Goal: Task Accomplishment & Management: Manage account settings

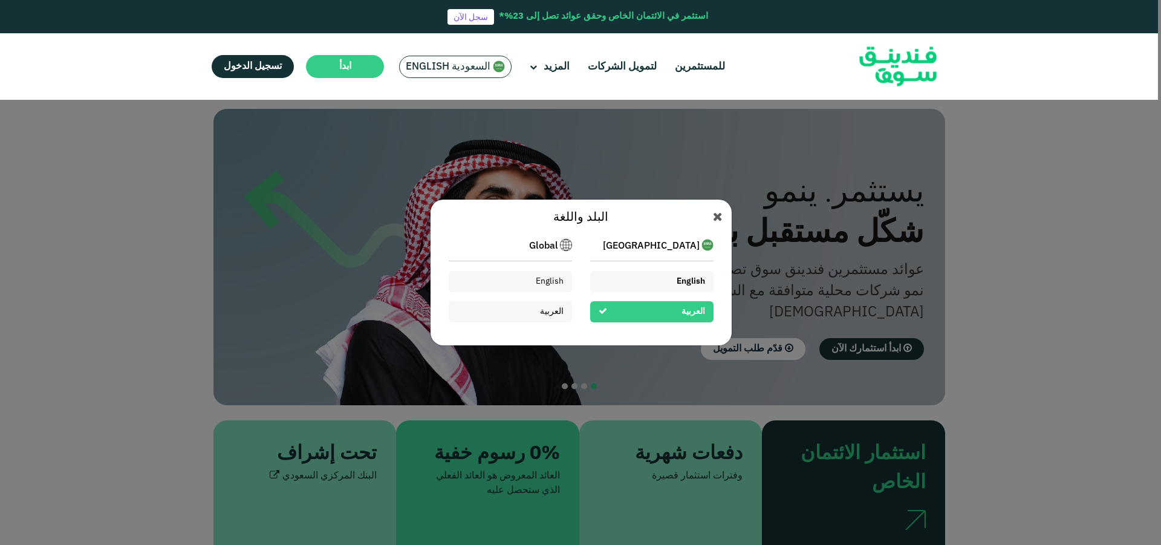
click at [678, 281] on span "English" at bounding box center [691, 281] width 28 height 8
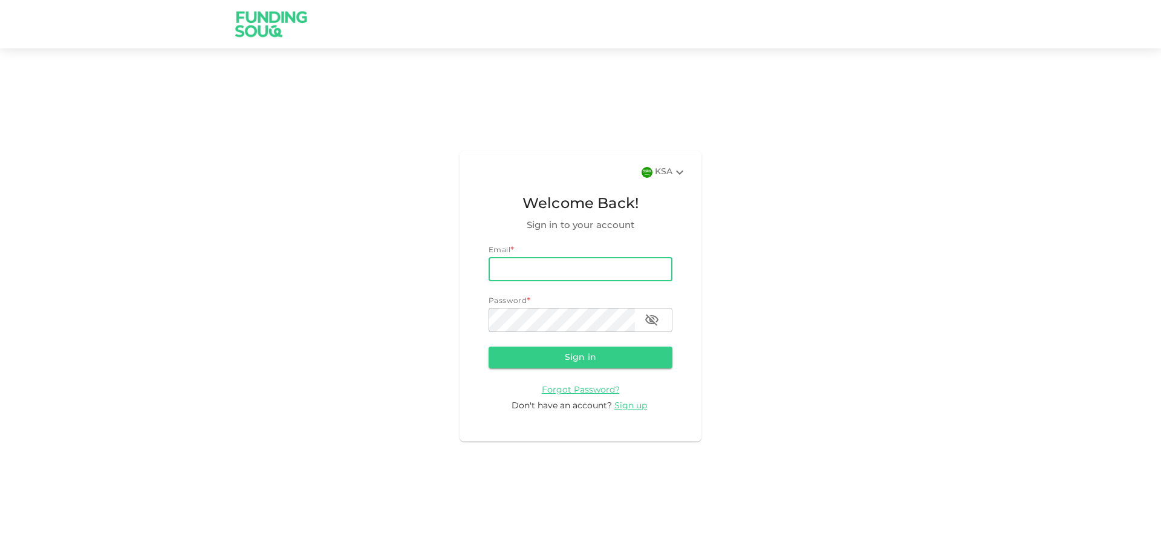
click at [547, 261] on input "email" at bounding box center [581, 269] width 184 height 24
type input "mdghouse021@gmail.com"
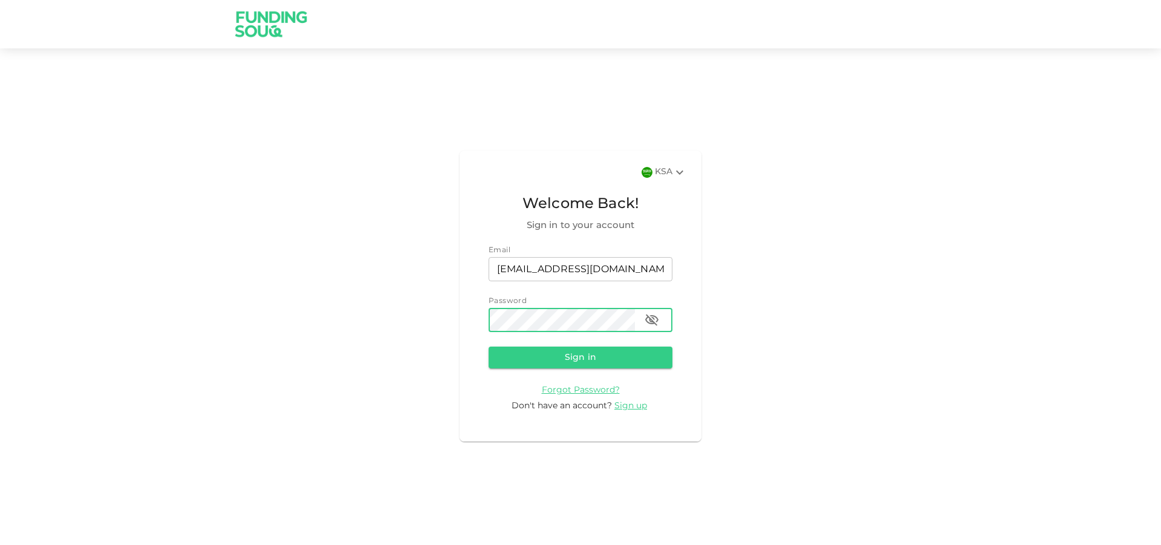
click at [489, 346] on button "Sign in" at bounding box center [581, 357] width 184 height 22
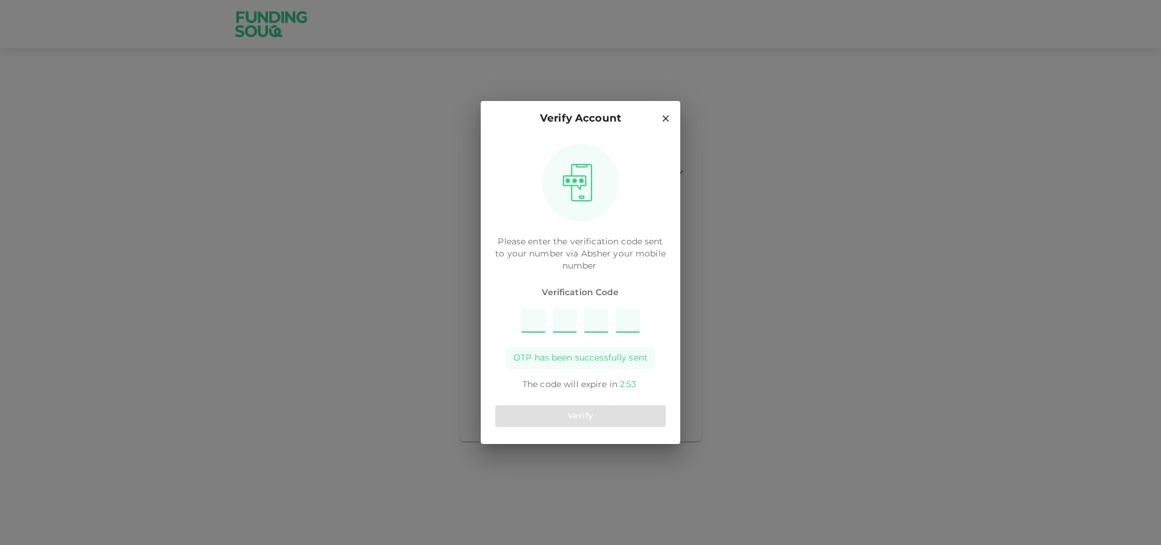
type input "5"
type input "2"
type input "8"
type input "3"
click at [598, 419] on button "Verify" at bounding box center [580, 416] width 170 height 22
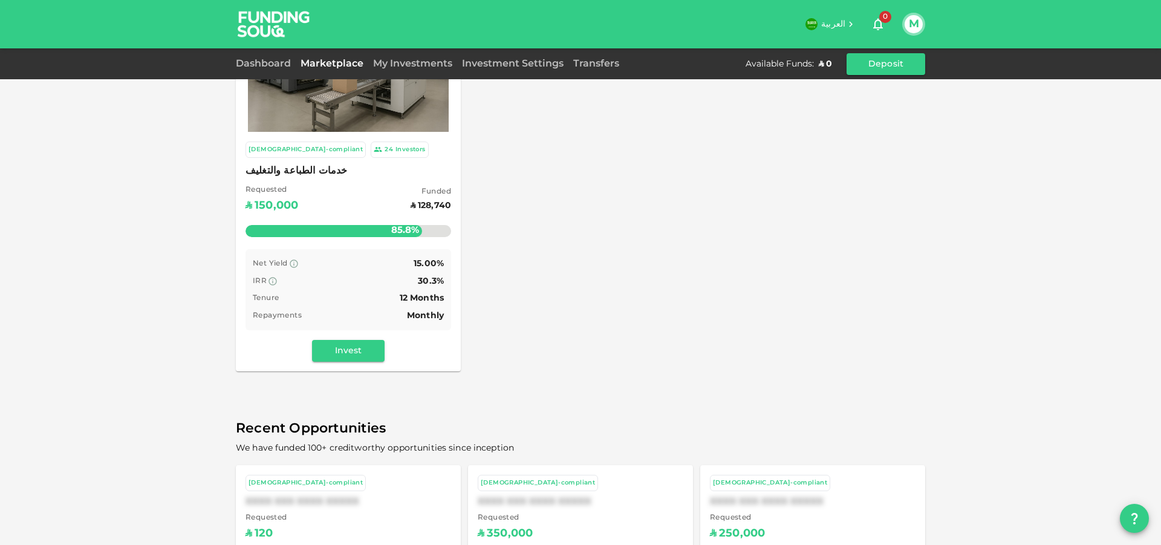
scroll to position [17, 0]
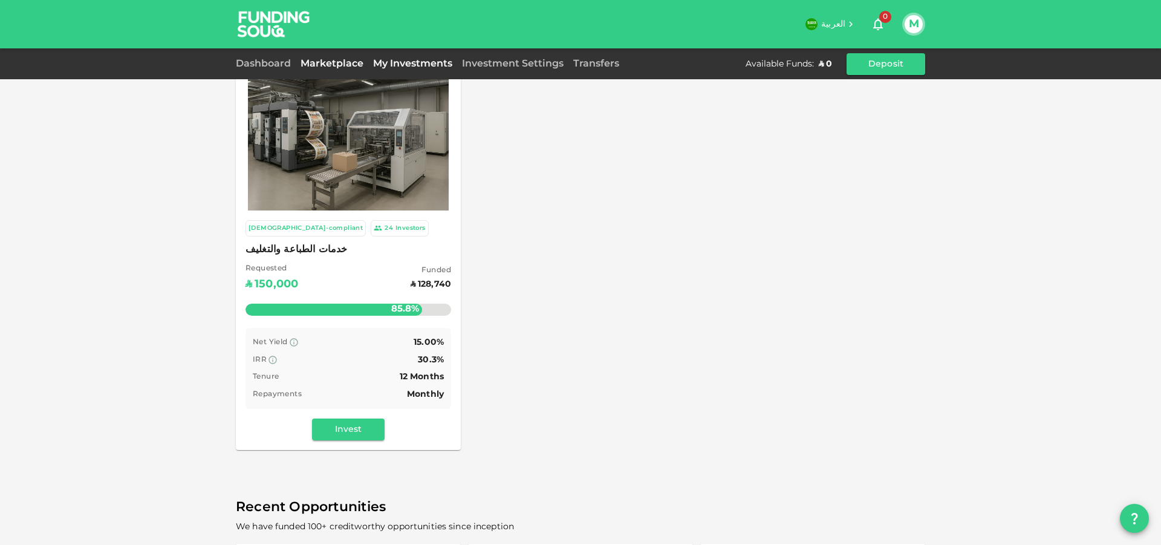
click at [400, 61] on link "My Investments" at bounding box center [412, 63] width 89 height 9
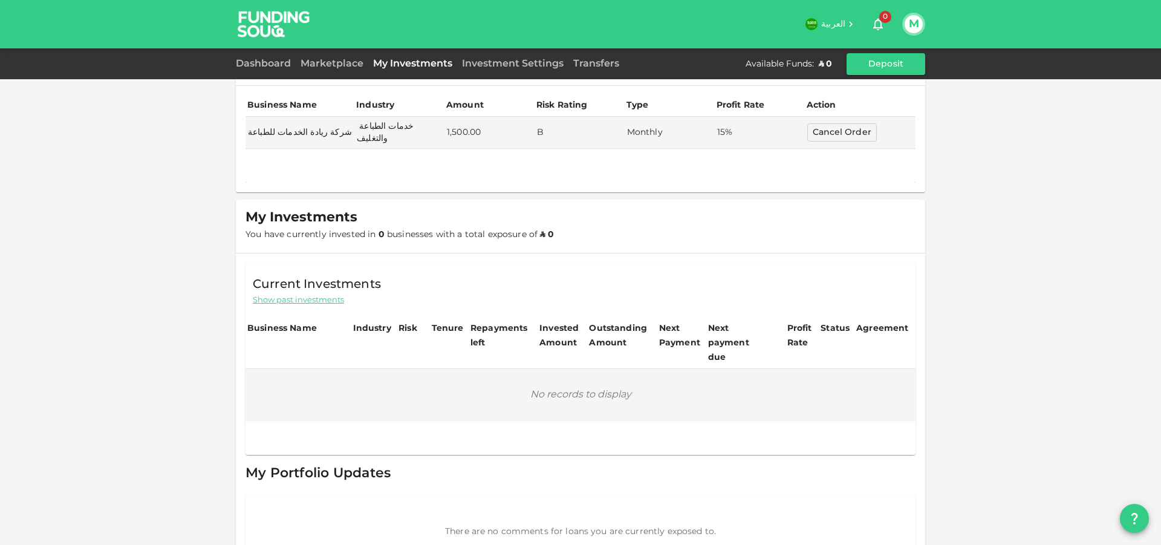
scroll to position [57, 0]
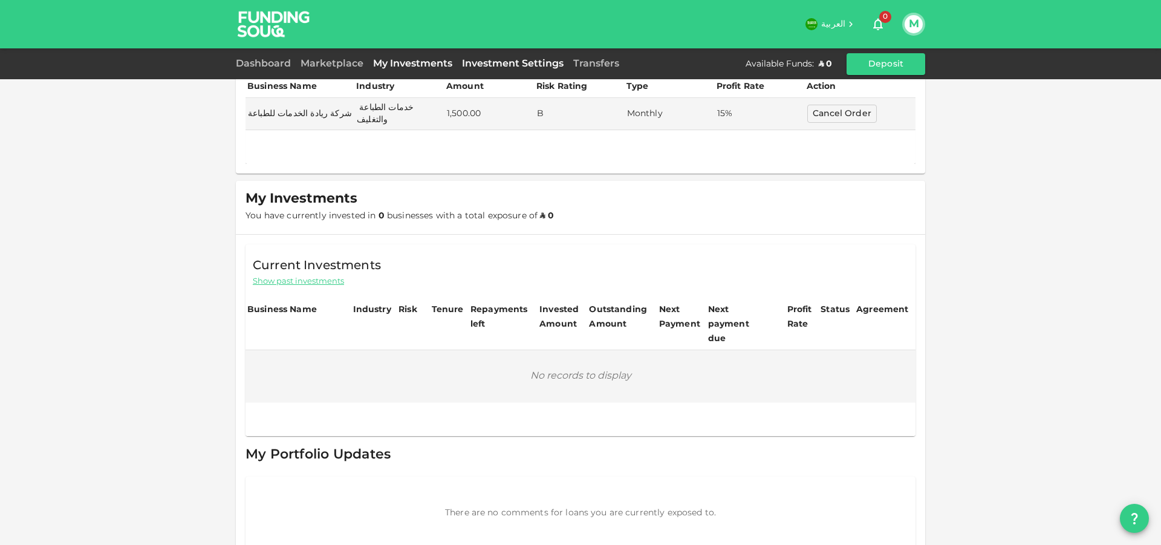
click at [509, 66] on link "Investment Settings" at bounding box center [512, 63] width 111 height 9
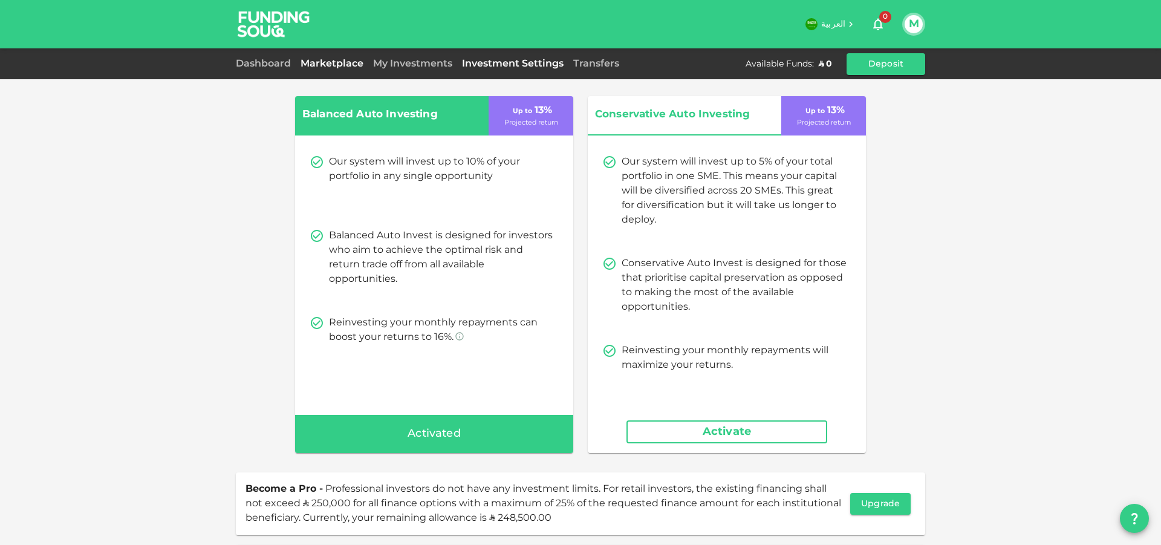
scroll to position [57, 0]
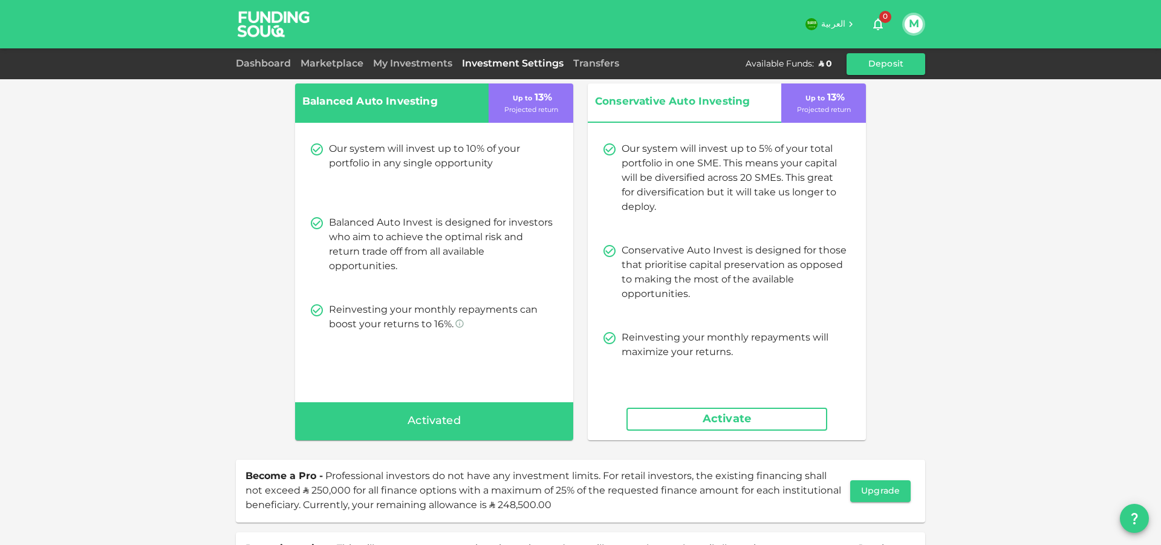
click at [248, 68] on div "Dashboard" at bounding box center [266, 64] width 60 height 15
click at [257, 65] on link "Dashboard" at bounding box center [266, 63] width 60 height 9
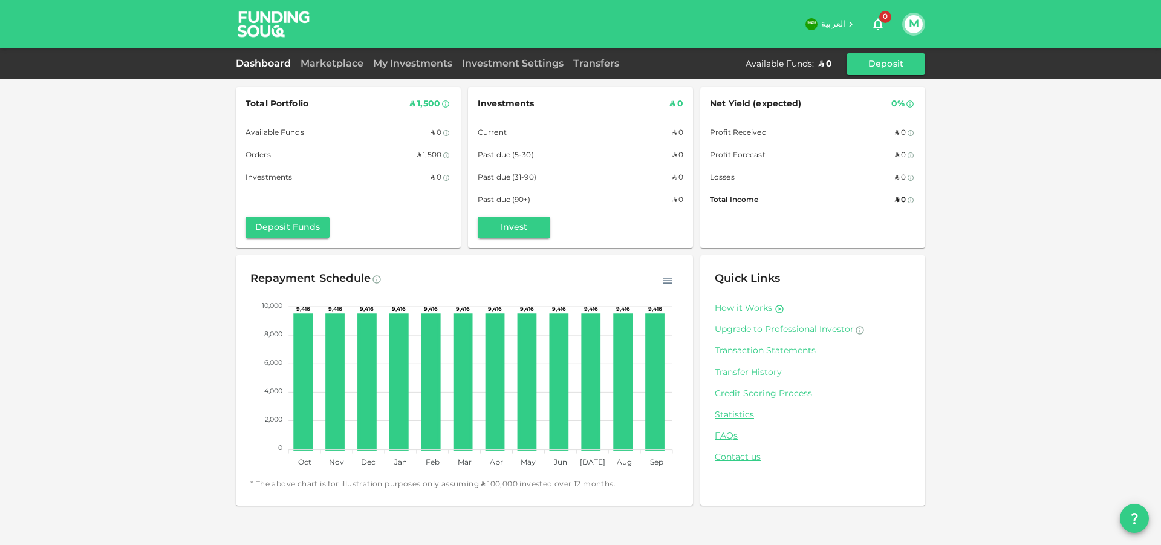
click at [414, 57] on div "My Investments" at bounding box center [412, 64] width 89 height 15
click at [405, 68] on div "My Investments" at bounding box center [412, 64] width 89 height 15
click at [398, 67] on link "My Investments" at bounding box center [412, 63] width 89 height 9
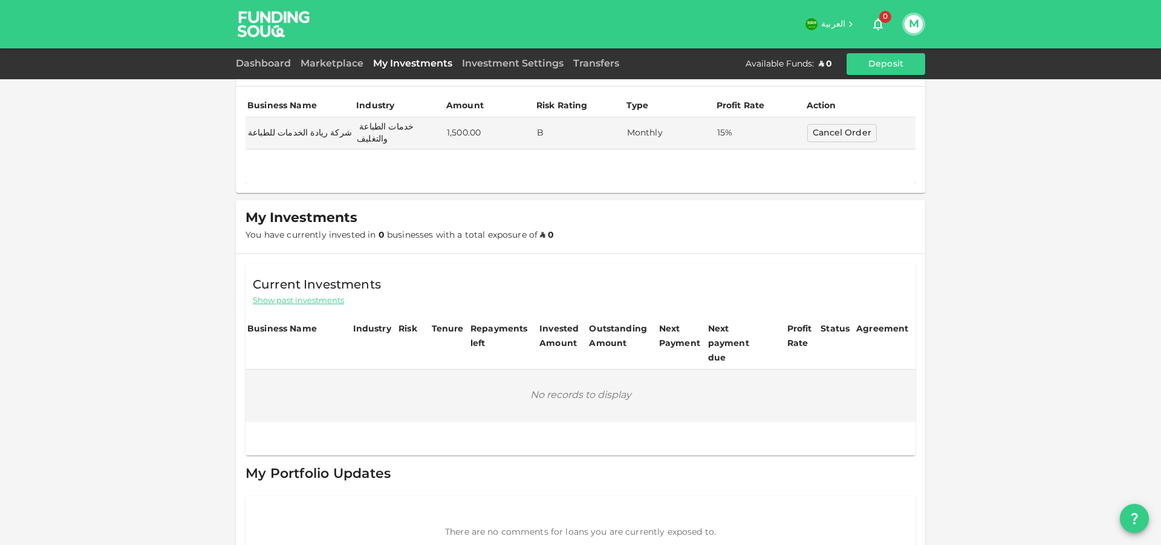
scroll to position [57, 0]
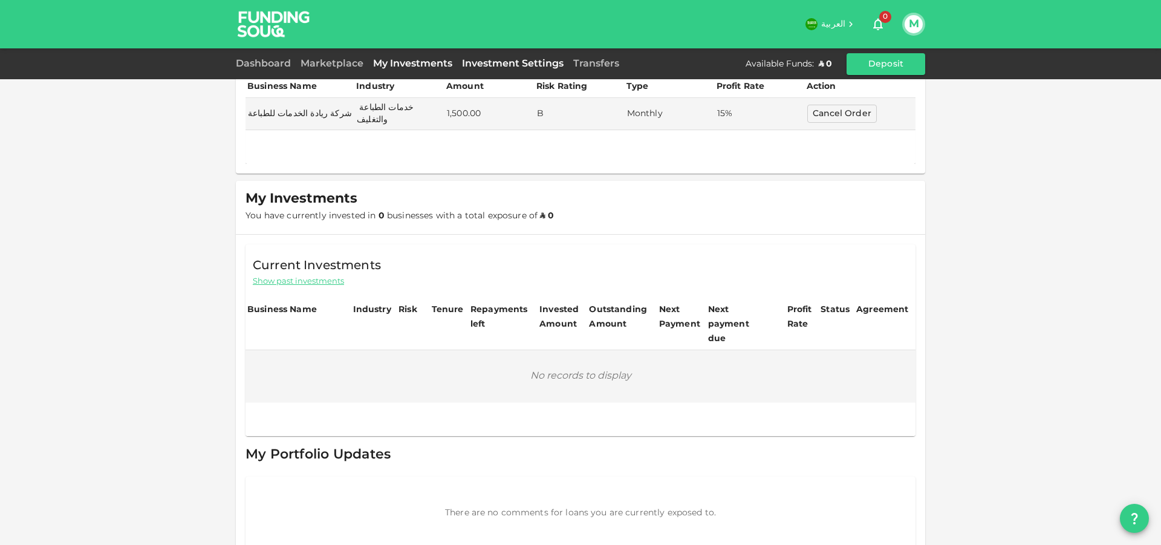
click at [480, 63] on link "Investment Settings" at bounding box center [512, 63] width 111 height 9
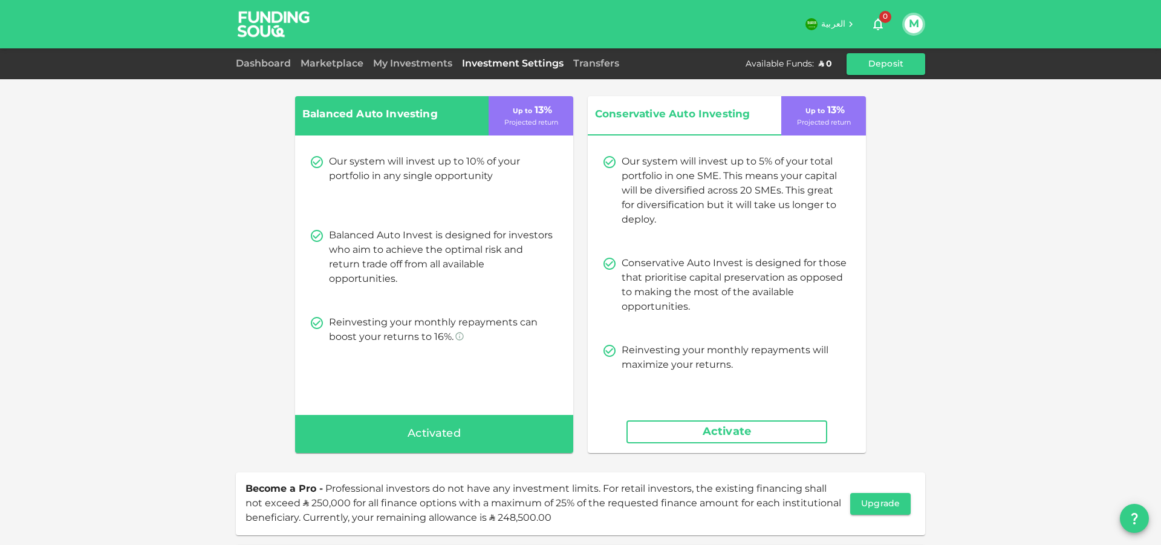
scroll to position [57, 0]
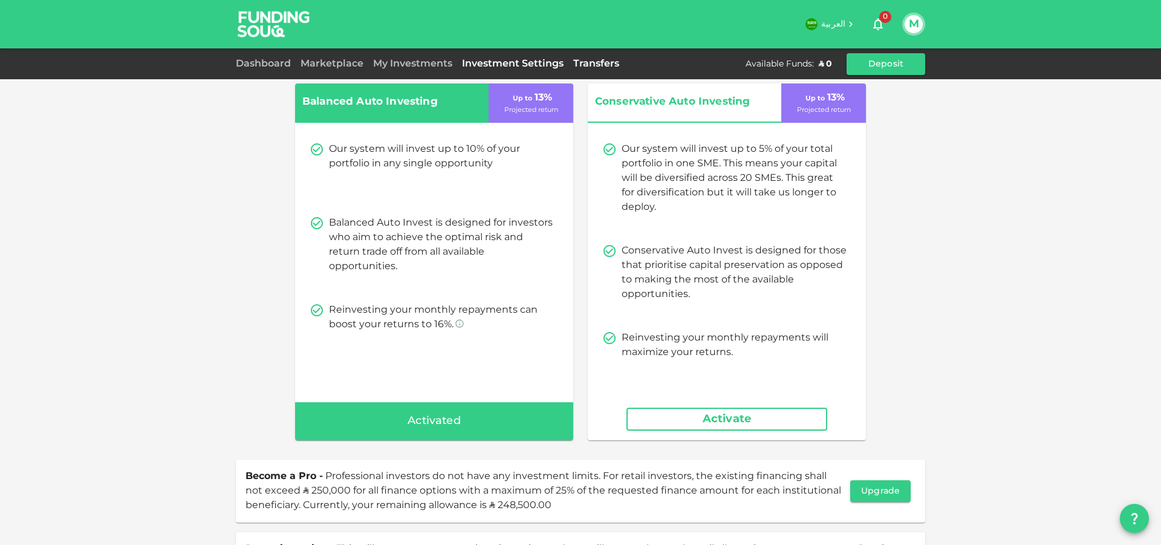
click at [592, 65] on link "Transfers" at bounding box center [596, 63] width 56 height 9
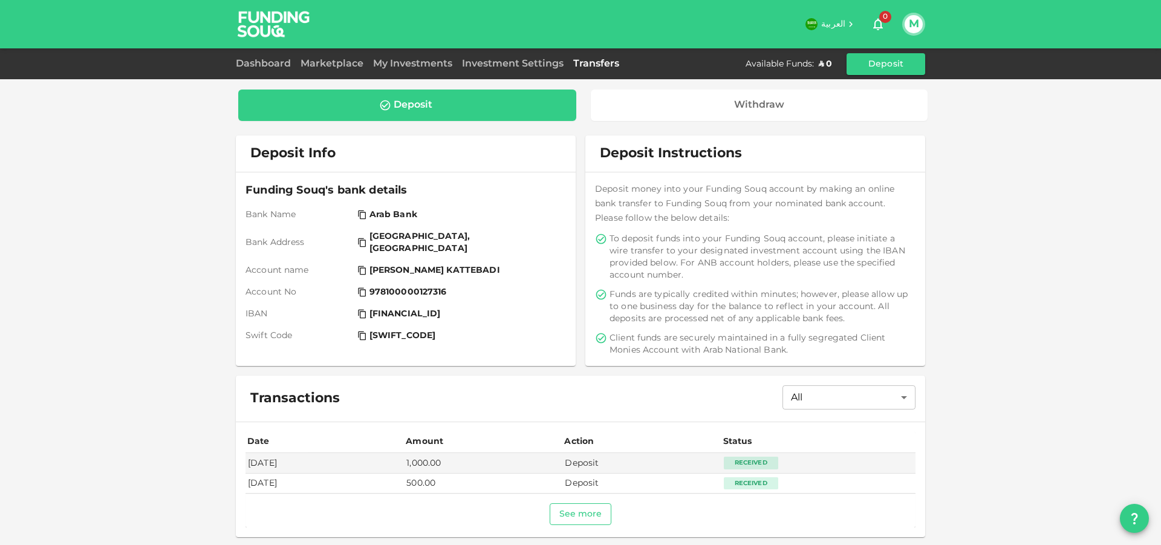
click at [598, 521] on button "See more" at bounding box center [581, 514] width 62 height 22
click at [267, 61] on link "Dashboard" at bounding box center [266, 63] width 60 height 9
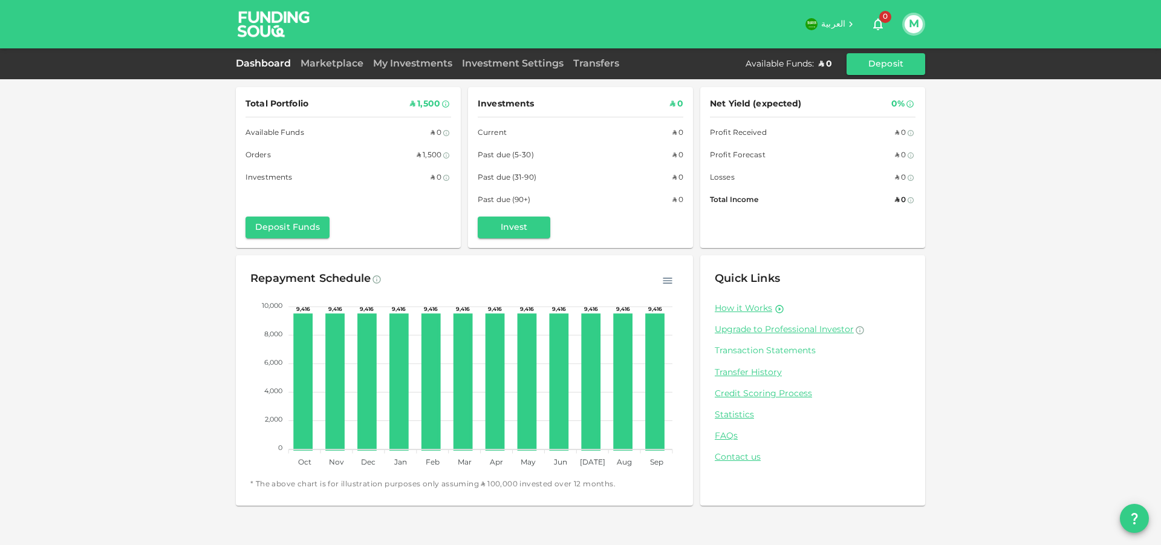
click at [770, 351] on link "Transaction Statements" at bounding box center [813, 350] width 196 height 11
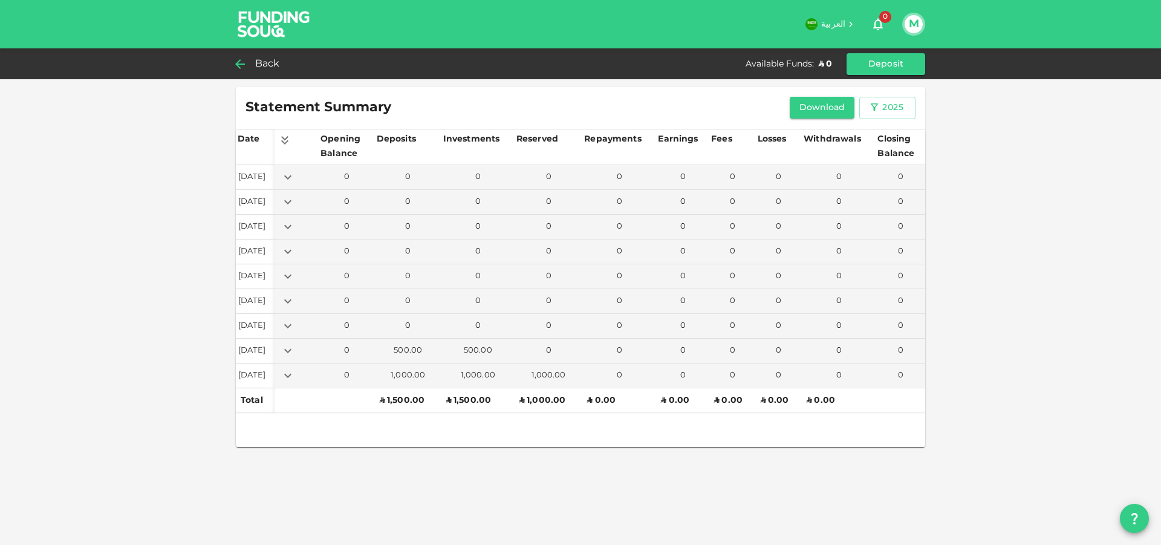
click at [244, 64] on icon at bounding box center [240, 64] width 10 height 10
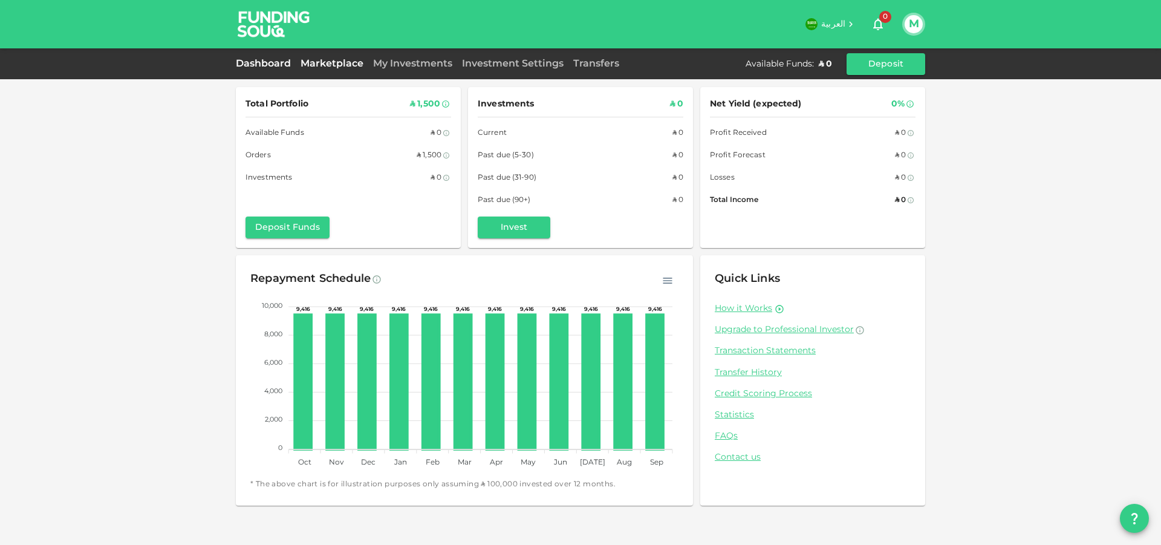
click at [326, 64] on link "Marketplace" at bounding box center [332, 63] width 73 height 9
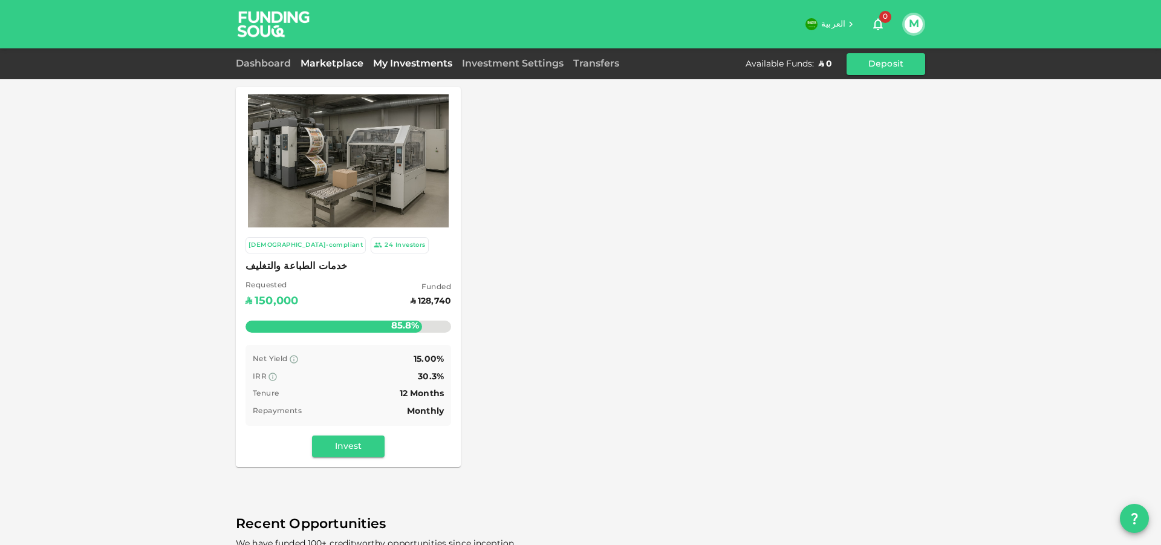
click at [409, 63] on link "My Investments" at bounding box center [412, 63] width 89 height 9
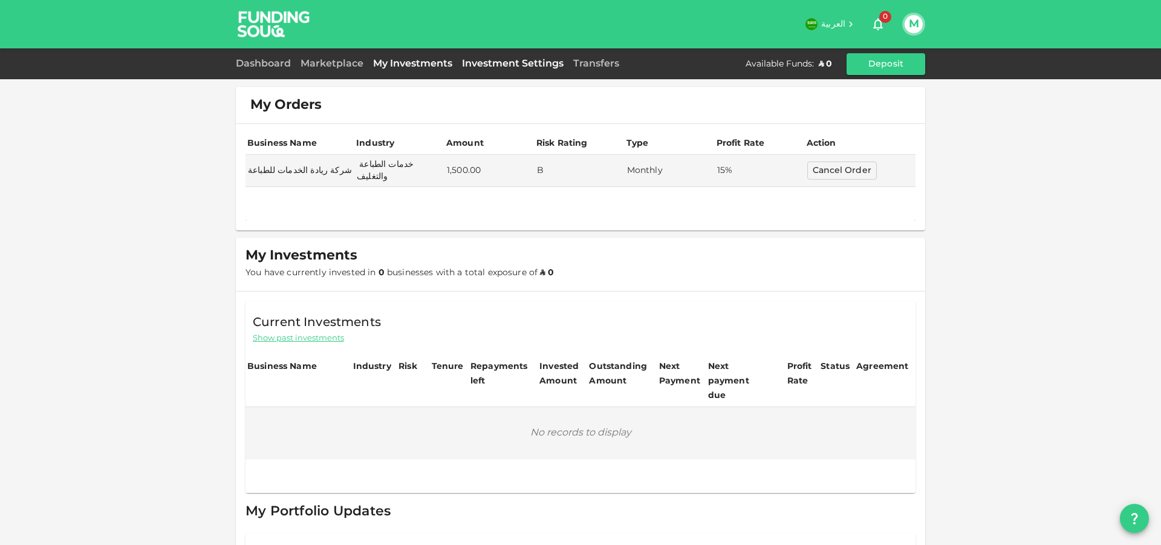
click at [499, 63] on link "Investment Settings" at bounding box center [512, 63] width 111 height 9
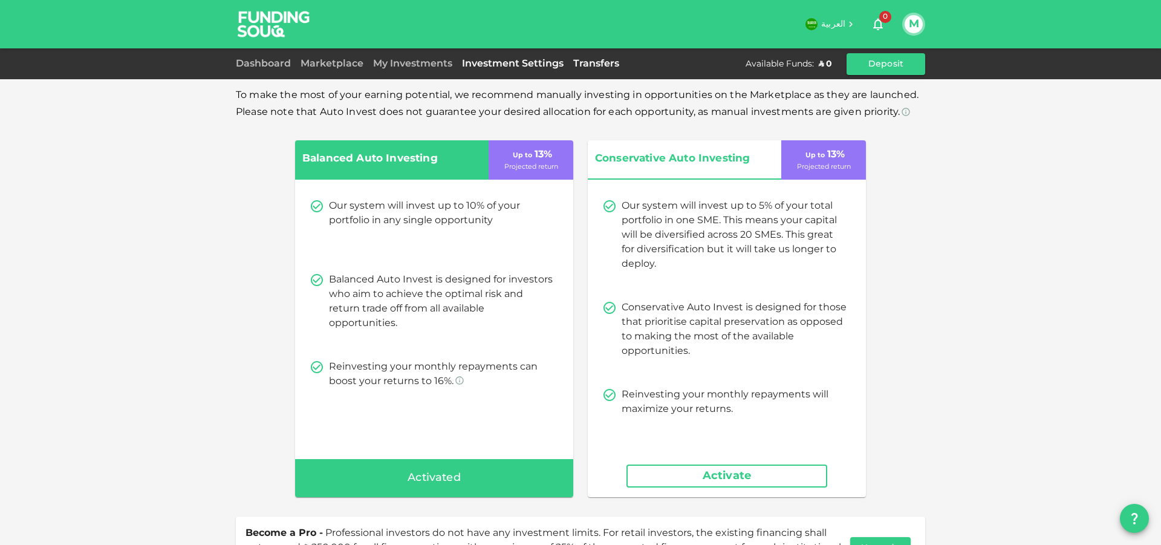
click at [609, 62] on link "Transfers" at bounding box center [596, 63] width 56 height 9
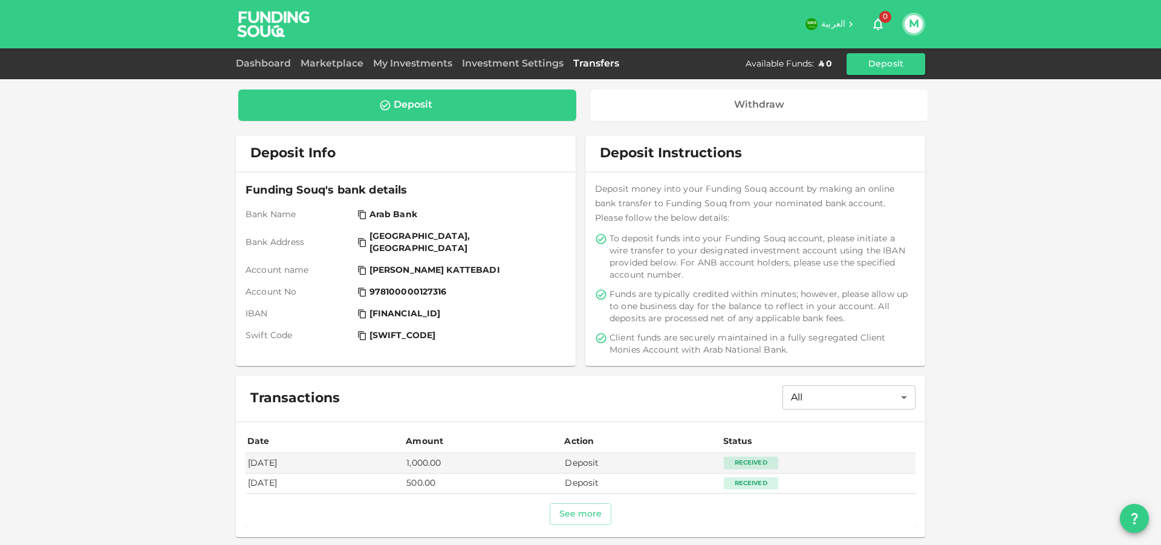
click at [438, 480] on td "500.00" at bounding box center [483, 483] width 158 height 20
click at [595, 480] on td "Deposit" at bounding box center [641, 483] width 158 height 20
click at [755, 484] on div "Received" at bounding box center [751, 483] width 54 height 12
click at [768, 458] on div "Received" at bounding box center [751, 462] width 54 height 12
click at [730, 493] on div at bounding box center [580, 498] width 670 height 10
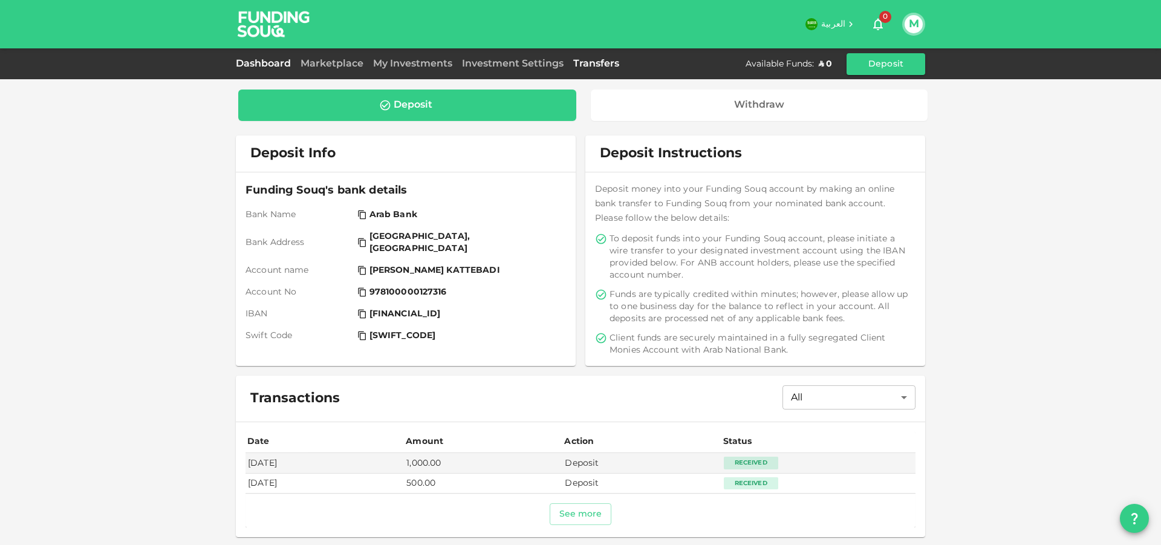
click at [261, 64] on link "Dashboard" at bounding box center [266, 63] width 60 height 9
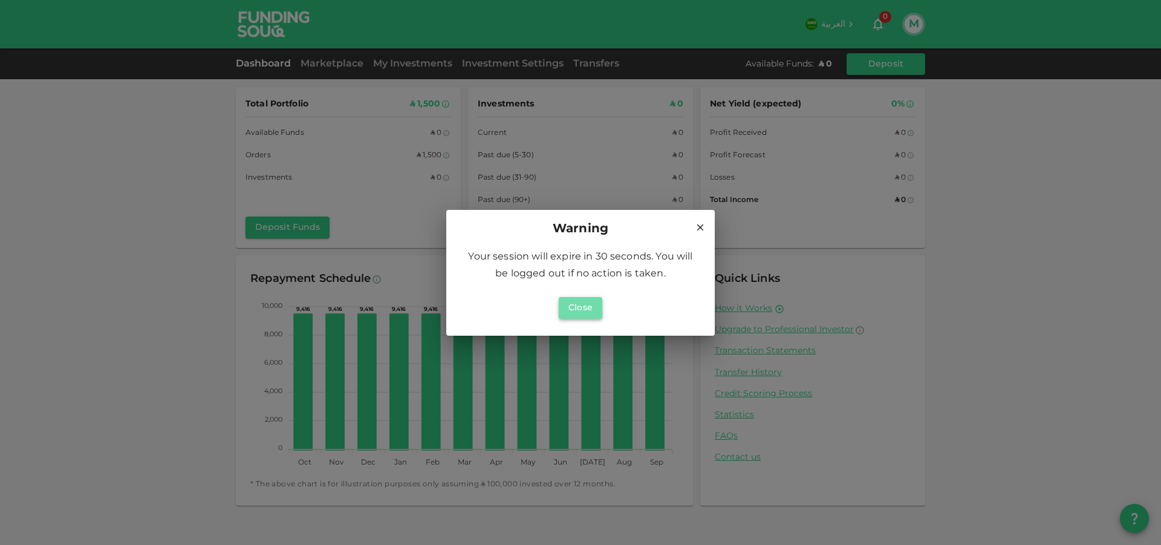
click at [590, 310] on button "Close" at bounding box center [581, 308] width 44 height 22
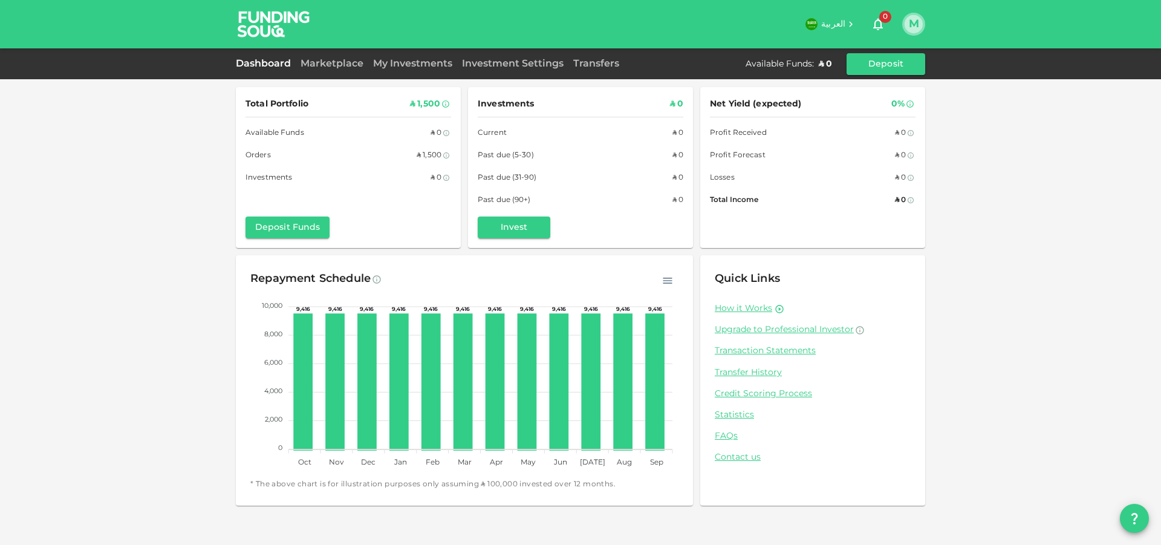
click at [915, 24] on button "M" at bounding box center [913, 24] width 18 height 18
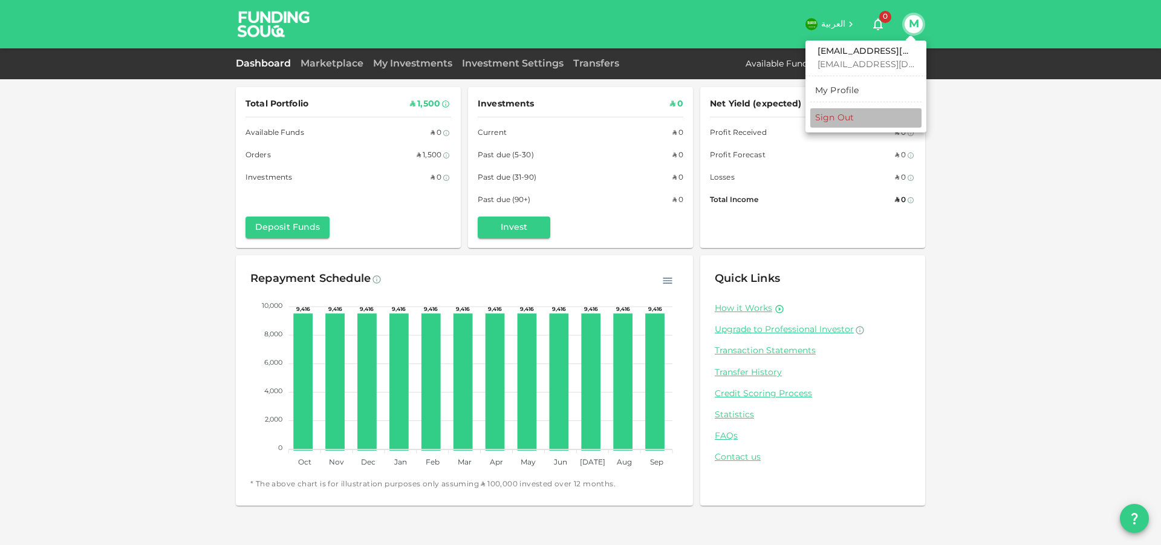
click at [858, 117] on li "Sign Out" at bounding box center [865, 117] width 111 height 19
